Goal: Navigation & Orientation: Go to known website

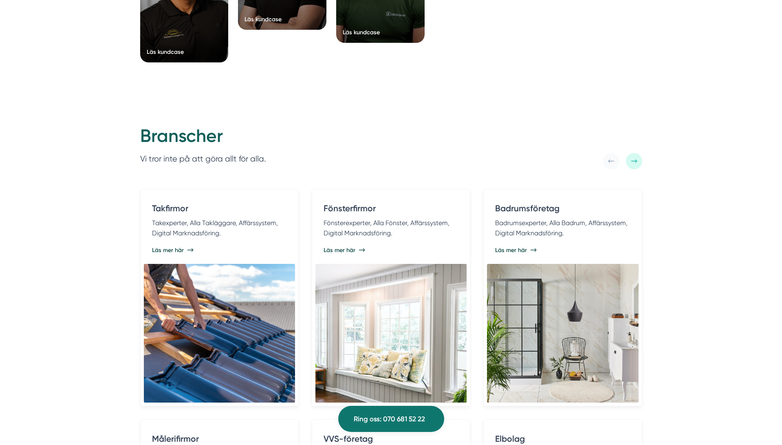
scroll to position [1668, 0]
